Goal: Navigation & Orientation: Find specific page/section

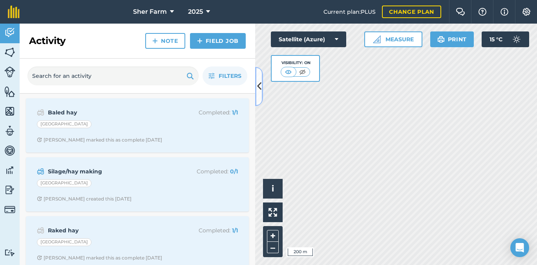
click at [259, 87] on icon at bounding box center [259, 86] width 4 height 14
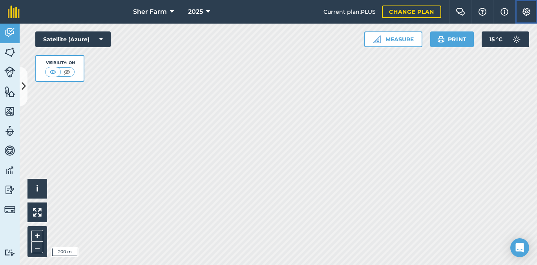
click at [525, 15] on img at bounding box center [526, 12] width 9 height 8
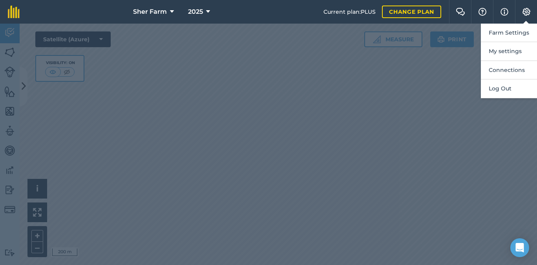
click at [405, 116] on div at bounding box center [268, 144] width 537 height 241
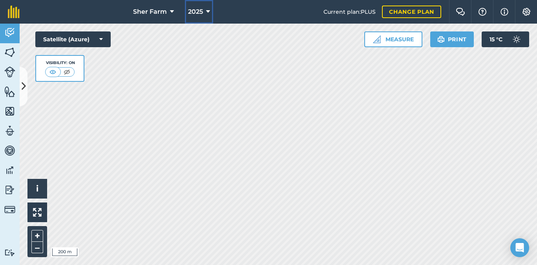
click at [203, 9] on button "2025" at bounding box center [199, 12] width 28 height 24
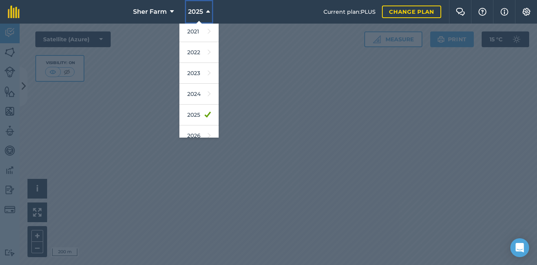
scroll to position [82, 0]
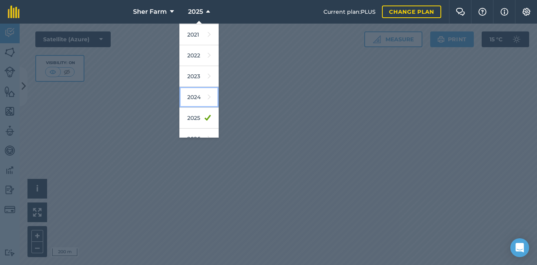
click at [199, 97] on link "2024" at bounding box center [198, 97] width 39 height 21
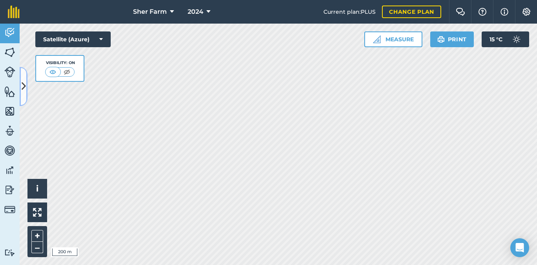
click at [24, 88] on icon at bounding box center [24, 86] width 4 height 14
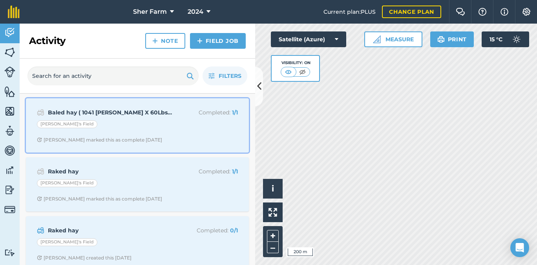
click at [107, 129] on div "Erica's Field" at bounding box center [137, 125] width 201 height 10
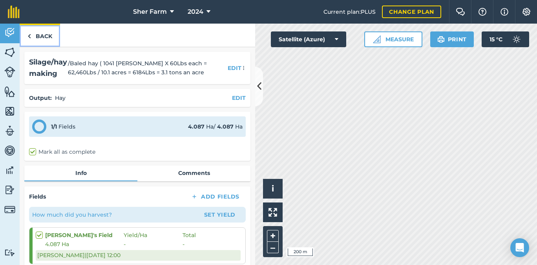
click at [37, 38] on link "Back" at bounding box center [40, 35] width 40 height 23
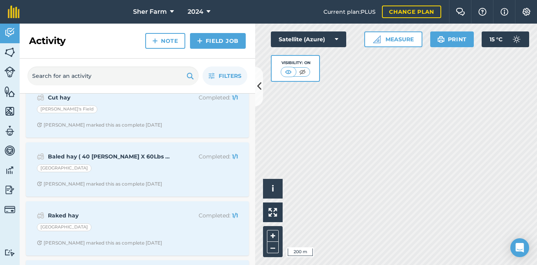
scroll to position [252, 0]
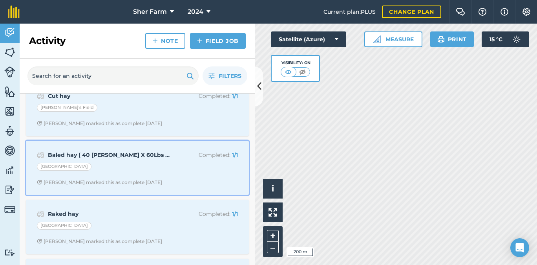
click at [121, 174] on div "Baled hay ( 40 bales X 60Lbs each = 2,400Lbs / 1 acres = 2,400Lbs = 1.2 tons an…" at bounding box center [138, 167] width 214 height 45
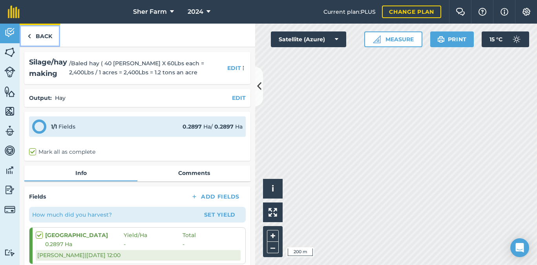
click at [39, 35] on link "Back" at bounding box center [40, 35] width 40 height 23
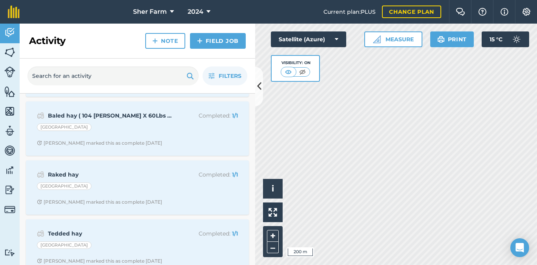
scroll to position [528, 0]
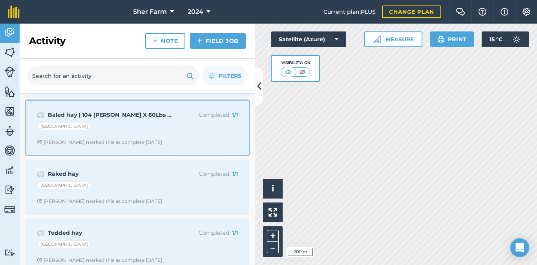
click at [122, 129] on div "East Creek" at bounding box center [137, 127] width 201 height 10
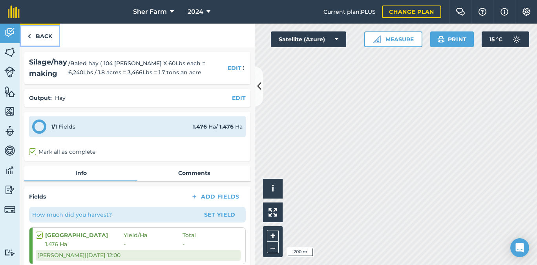
click at [38, 37] on link "Back" at bounding box center [40, 35] width 40 height 23
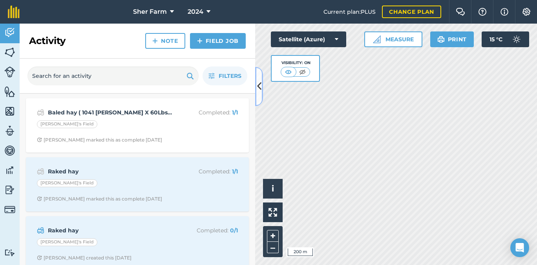
click at [259, 86] on icon at bounding box center [259, 86] width 4 height 14
